Goal: Information Seeking & Learning: Learn about a topic

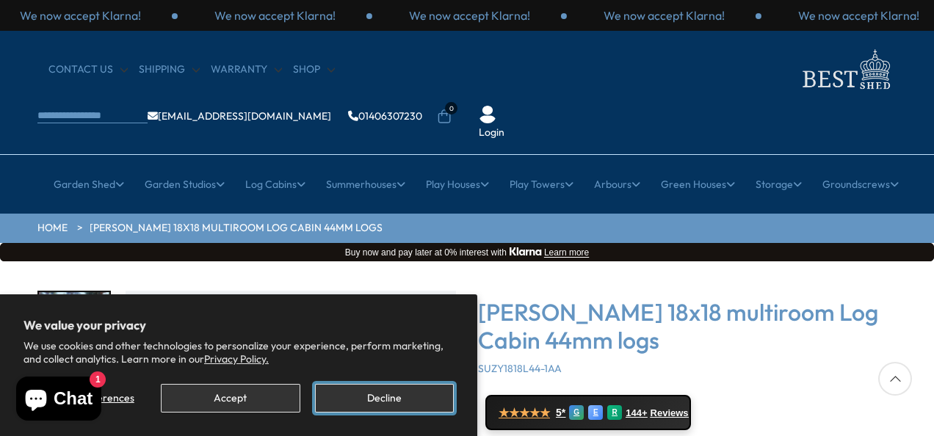
click at [328, 391] on button "Decline" at bounding box center [384, 398] width 139 height 29
click at [394, 397] on button "Decline" at bounding box center [384, 398] width 139 height 29
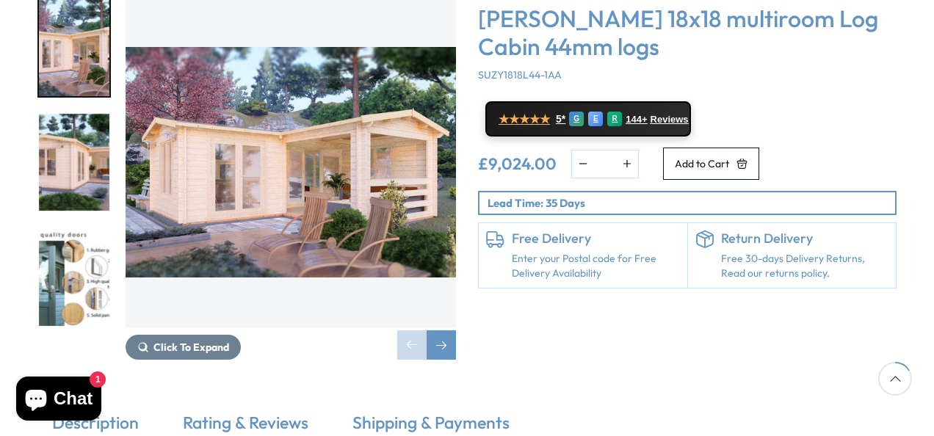
scroll to position [220, 0]
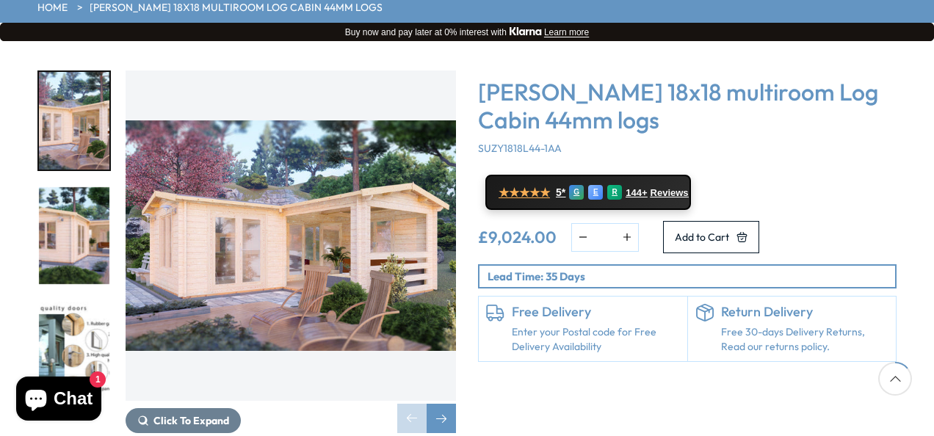
click at [273, 189] on img "1 / 7" at bounding box center [291, 236] width 331 height 331
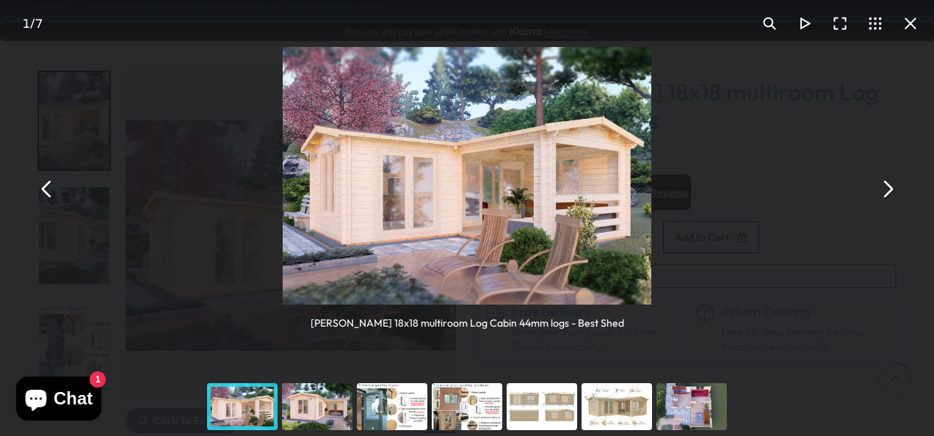
click at [407, 173] on img "You can close this modal content with the ESC key" at bounding box center [467, 176] width 369 height 258
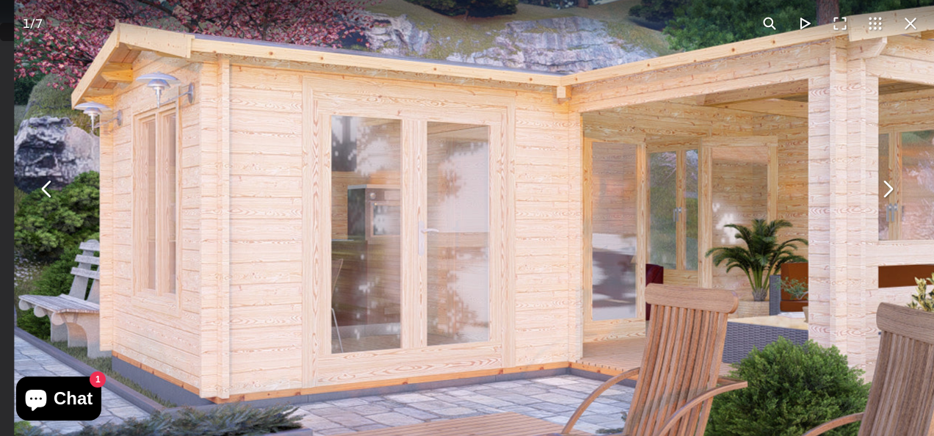
click at [426, 264] on img "You can close this modal content with the ESC key" at bounding box center [597, 182] width 1166 height 814
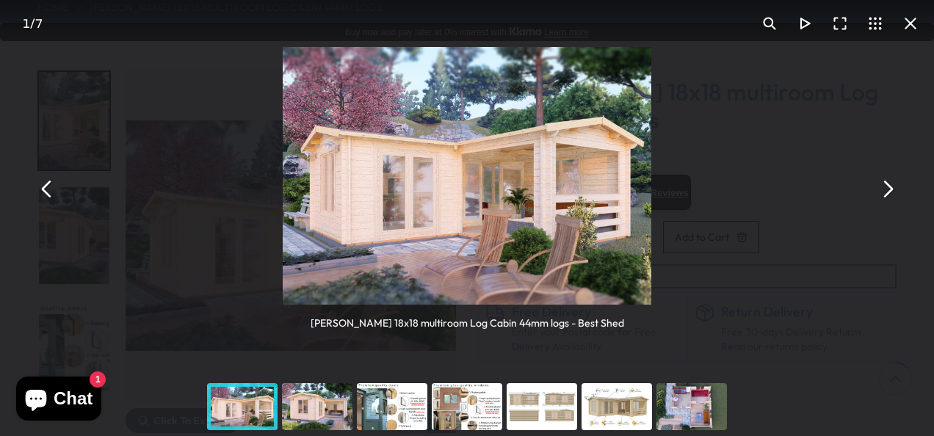
click at [426, 264] on img "You can close this modal content with the ESC key" at bounding box center [467, 176] width 369 height 258
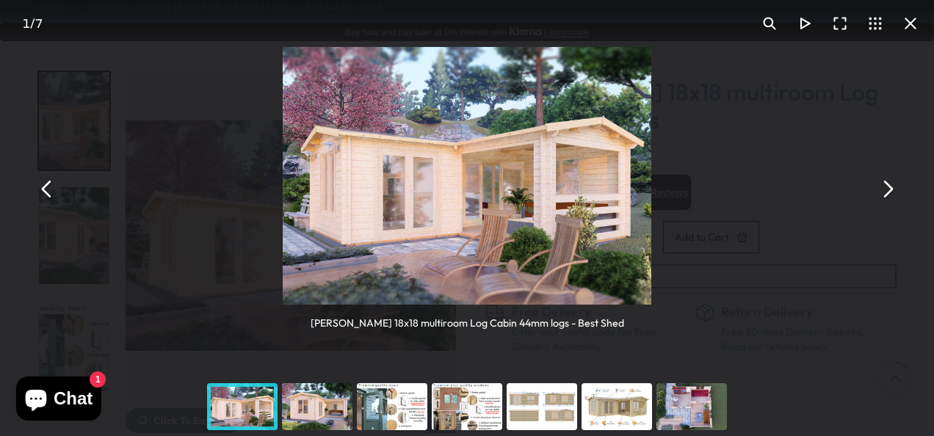
click at [486, 137] on img "You can close this modal content with the ESC key" at bounding box center [467, 176] width 369 height 258
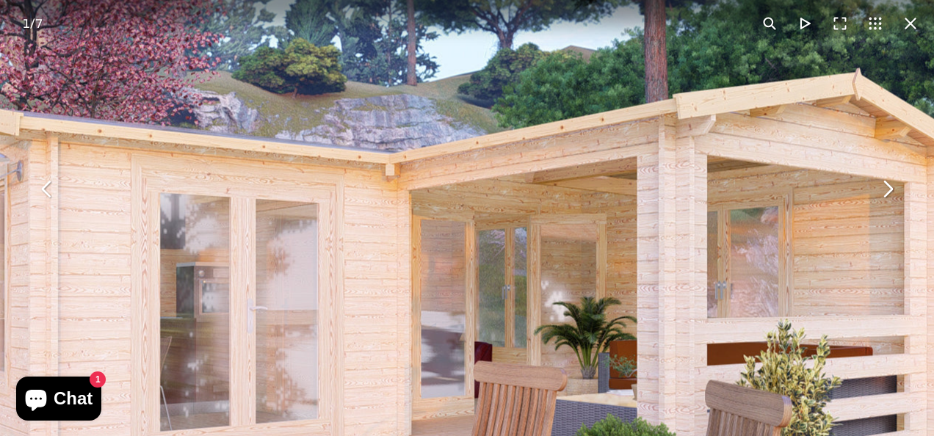
click at [408, 154] on img "You can close this modal content with the ESC key" at bounding box center [426, 259] width 1166 height 814
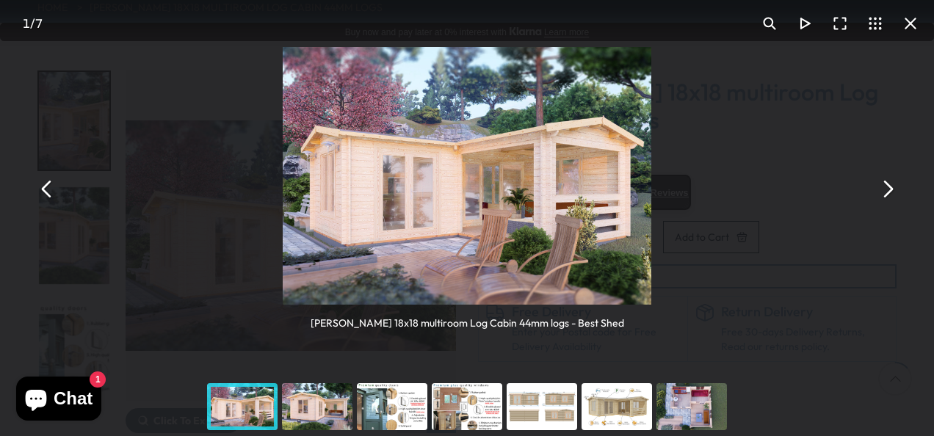
drag, startPoint x: 701, startPoint y: 169, endPoint x: 845, endPoint y: 235, distance: 159.1
click at [848, 234] on div "[PERSON_NAME] 18x18 multiroom Log Cabin 44mm logs - Best Shed" at bounding box center [467, 189] width 934 height 378
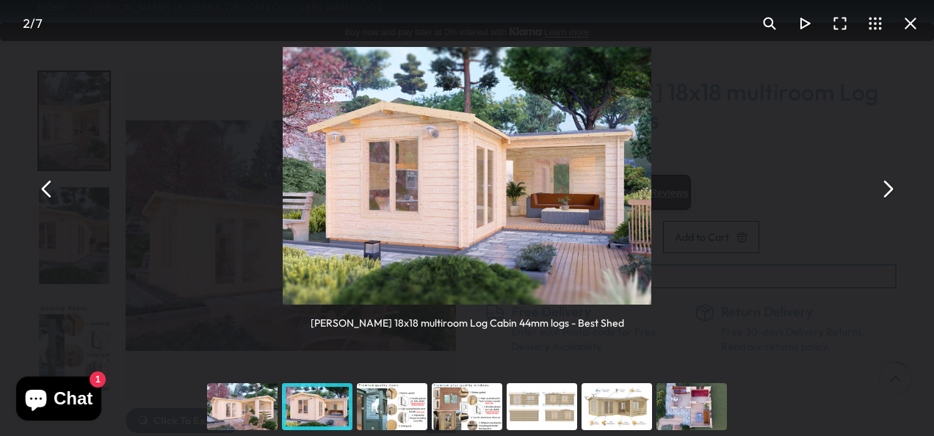
click at [465, 152] on img "You can close this modal content with the ESC key" at bounding box center [467, 176] width 369 height 258
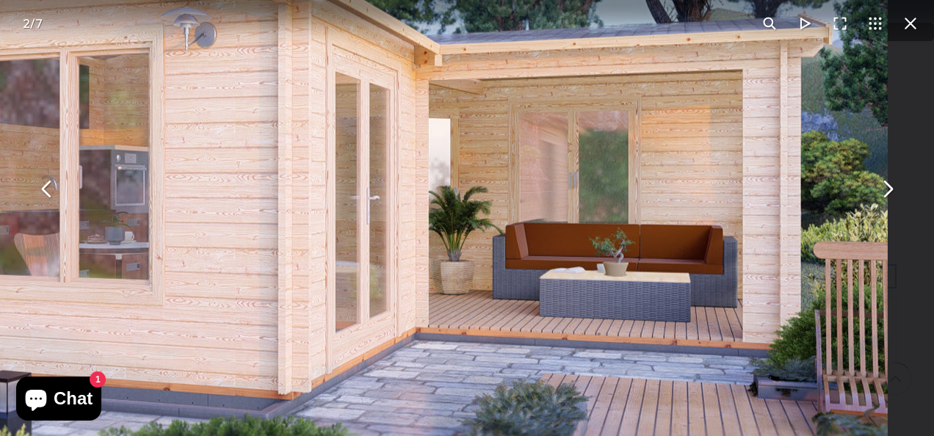
drag, startPoint x: 790, startPoint y: 270, endPoint x: 647, endPoint y: 214, distance: 153.7
click at [647, 214] on img "You can close this modal content with the ESC key" at bounding box center [305, 168] width 1166 height 814
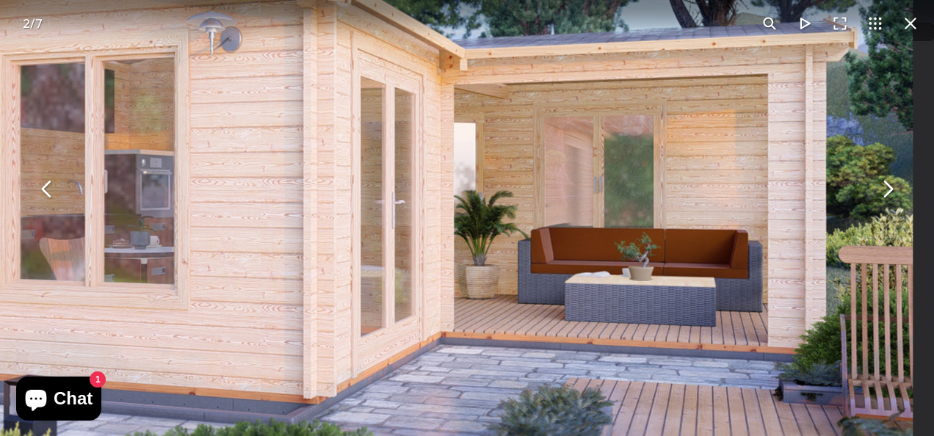
click at [271, 203] on img "You can close this modal content with the ESC key" at bounding box center [330, 172] width 1166 height 814
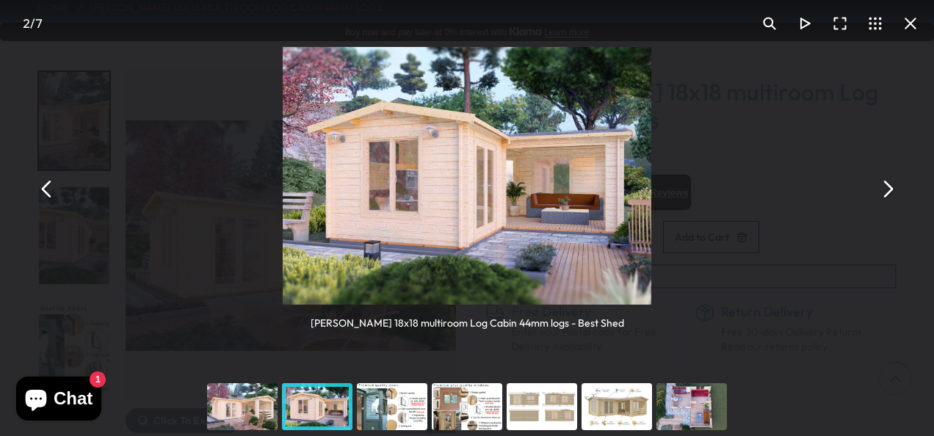
click at [892, 186] on button "You can close this modal content with the ESC key" at bounding box center [887, 188] width 35 height 35
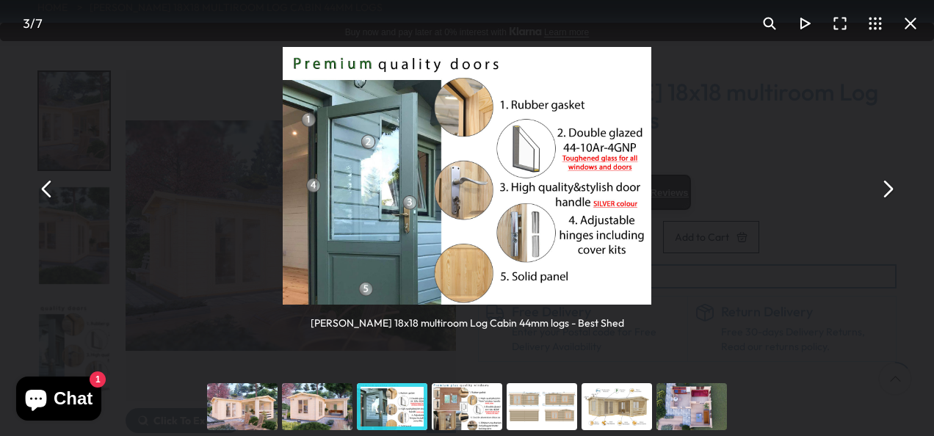
click at [892, 186] on button "You can close this modal content with the ESC key" at bounding box center [887, 188] width 35 height 35
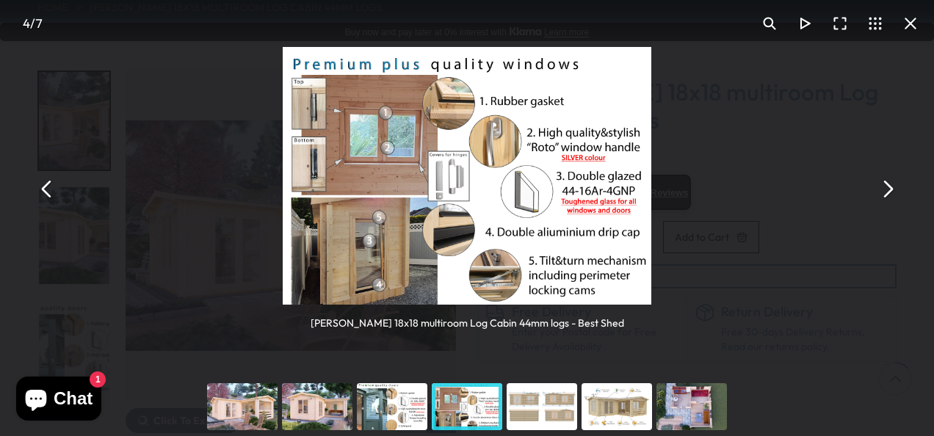
click at [892, 186] on button "You can close this modal content with the ESC key" at bounding box center [887, 188] width 35 height 35
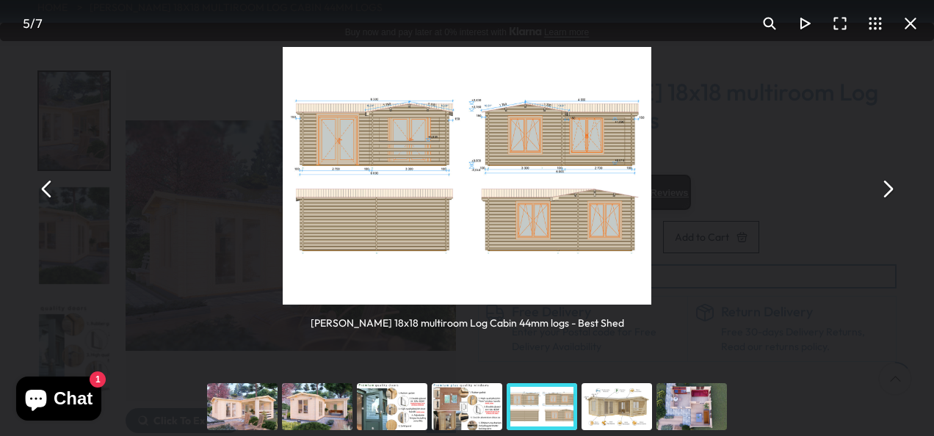
click at [382, 154] on img "You can close this modal content with the ESC key" at bounding box center [467, 176] width 369 height 258
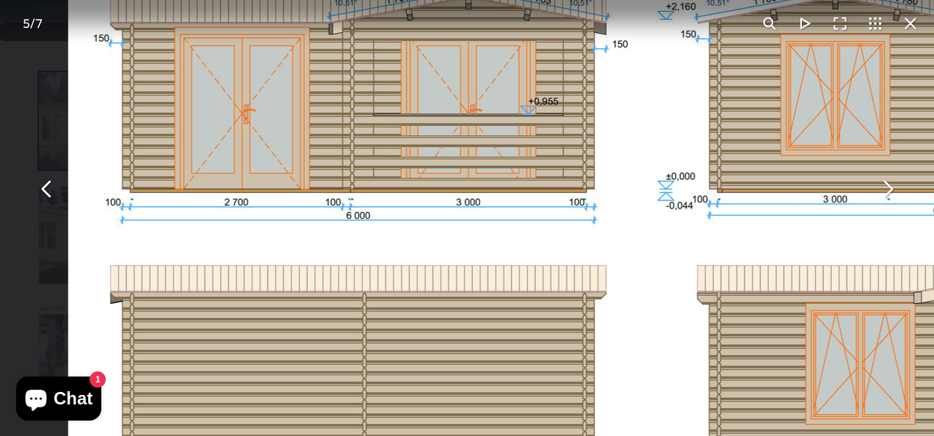
click at [383, 151] on img "You can close this modal content with the ESC key" at bounding box center [651, 224] width 1166 height 814
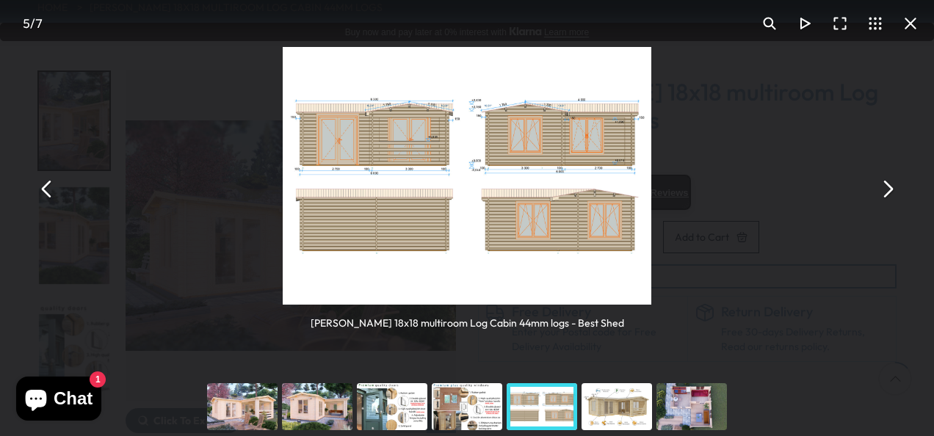
click at [894, 191] on button "You can close this modal content with the ESC key" at bounding box center [887, 188] width 35 height 35
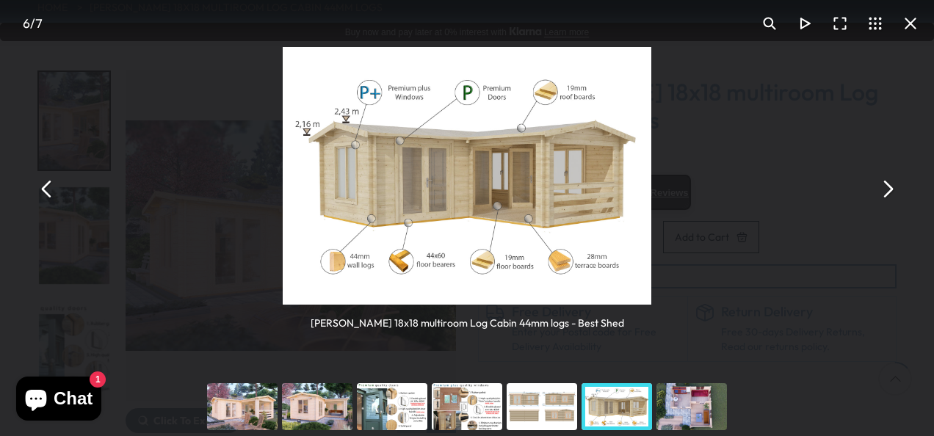
click at [894, 191] on button "You can close this modal content with the ESC key" at bounding box center [887, 188] width 35 height 35
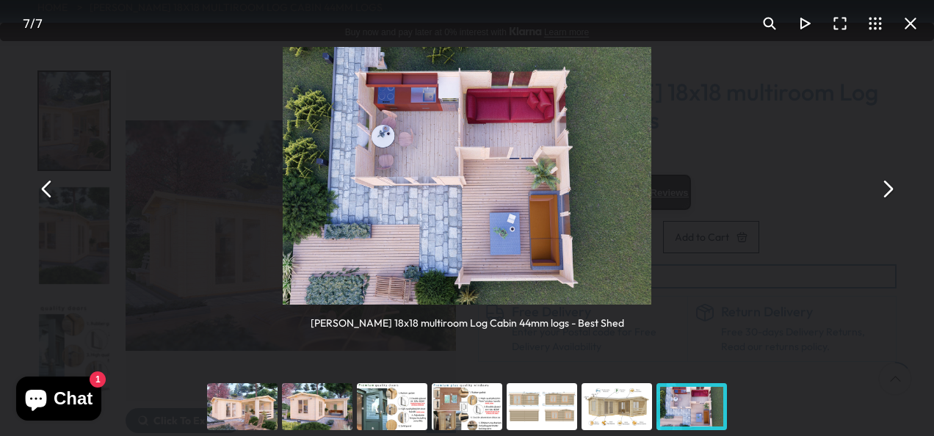
click at [522, 98] on img "You can close this modal content with the ESC key" at bounding box center [467, 176] width 369 height 258
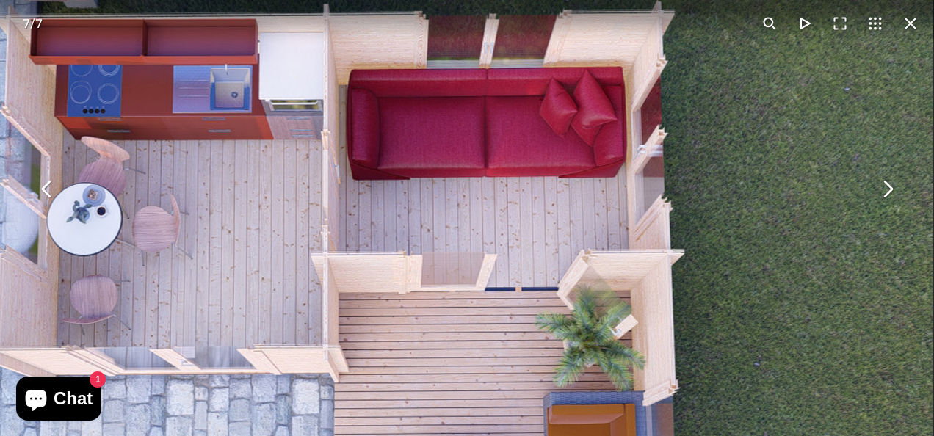
click at [522, 95] on img "You can close this modal content with the ESC key" at bounding box center [349, 345] width 1166 height 814
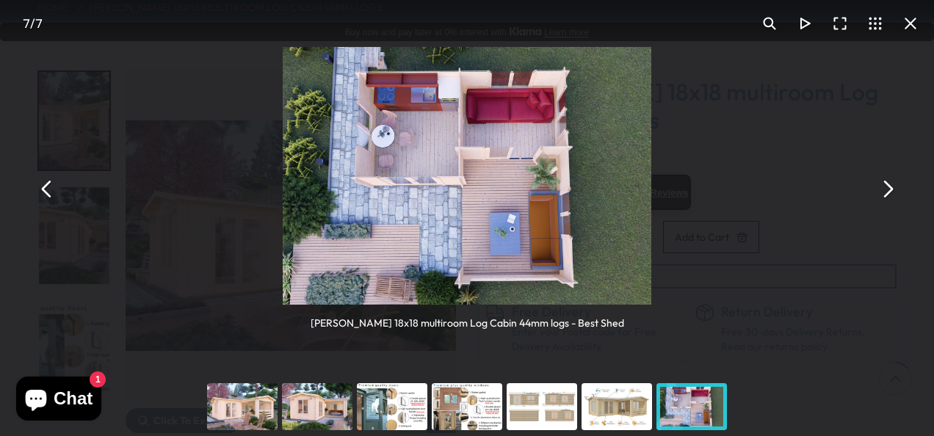
click at [442, 54] on img "You can close this modal content with the ESC key" at bounding box center [467, 176] width 369 height 258
